Goal: Book appointment/travel/reservation

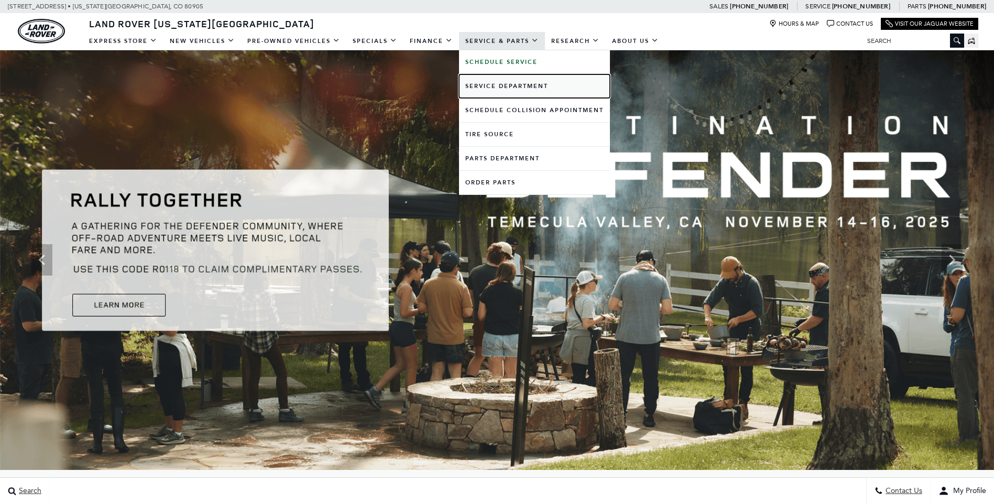
click at [495, 85] on link "Service Department" at bounding box center [534, 86] width 151 height 24
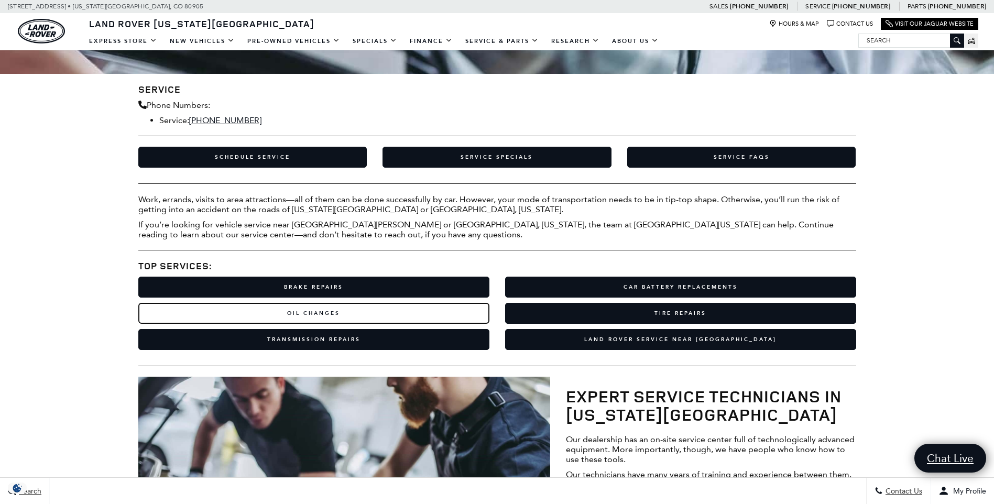
click at [322, 323] on link "Oil Changes" at bounding box center [313, 313] width 351 height 21
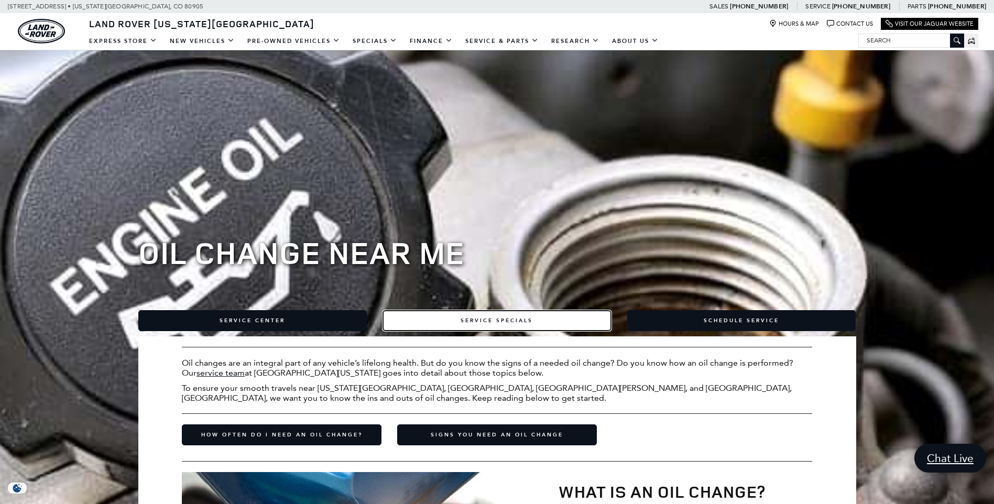
click at [512, 316] on link "Service Specials" at bounding box center [496, 320] width 229 height 21
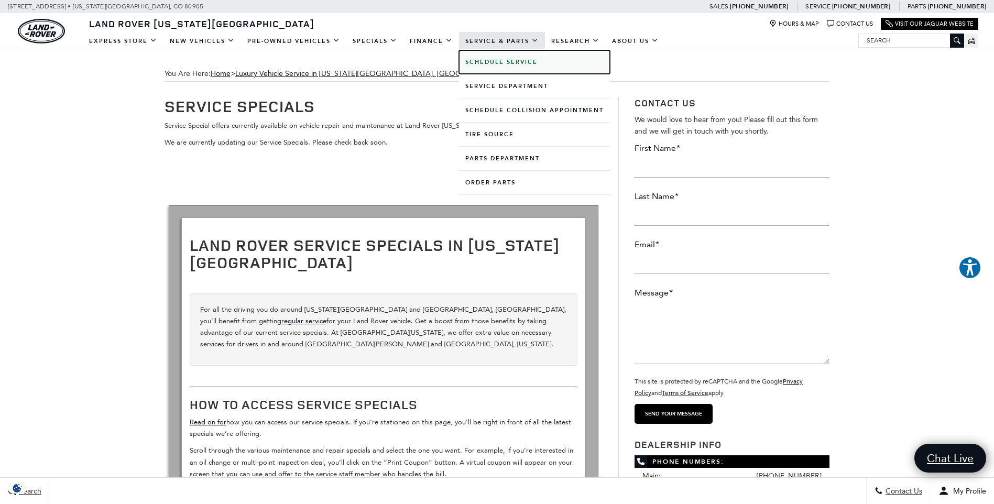
click at [498, 63] on b "Schedule Service" at bounding box center [501, 62] width 72 height 8
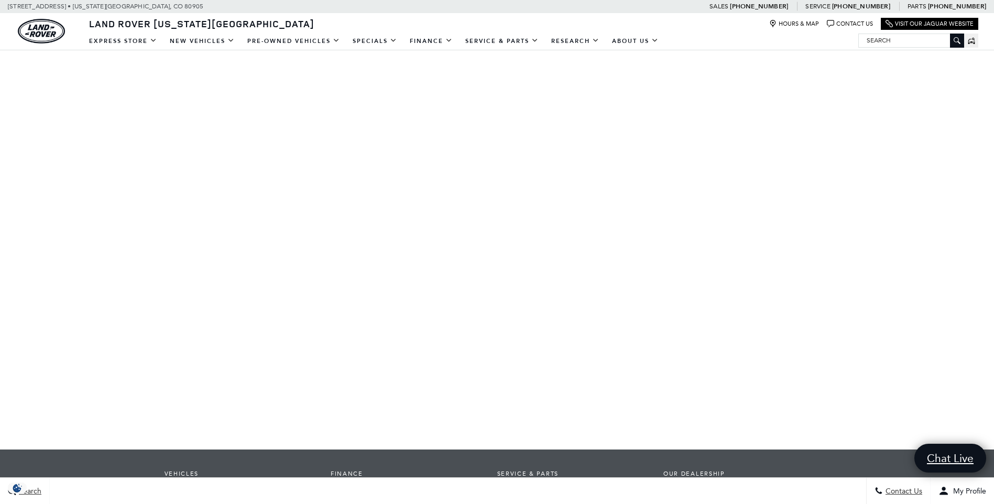
scroll to position [174, 0]
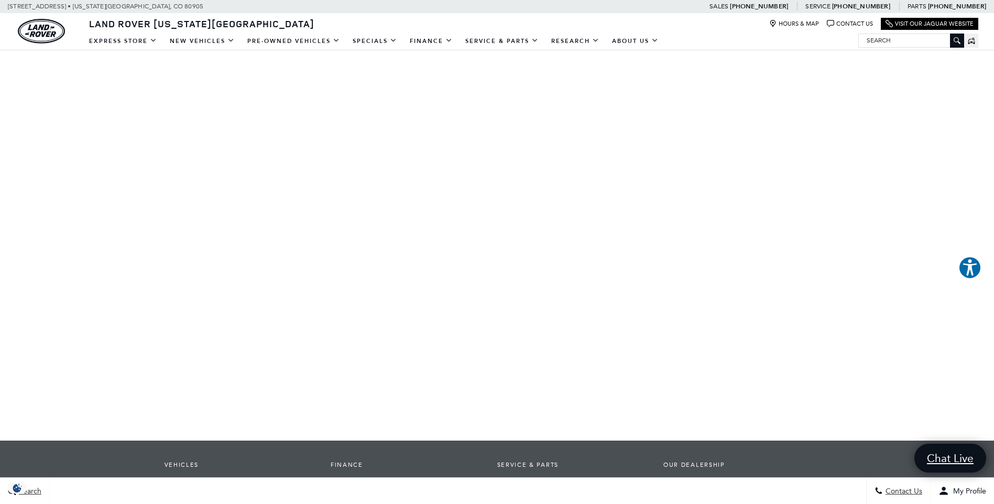
click at [76, 192] on div "You Are Here: Home > Schedule Land Rover Service in [US_STATE][GEOGRAPHIC_DATA]…" at bounding box center [497, 289] width 994 height 827
